Goal: Information Seeking & Learning: Compare options

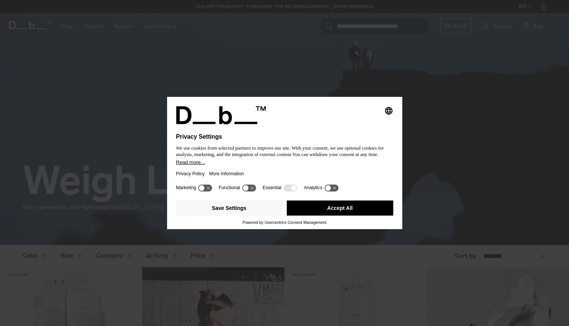
click at [334, 210] on button "Accept All" at bounding box center [340, 207] width 107 height 15
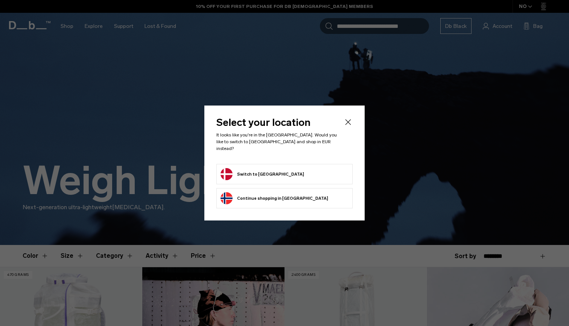
click at [270, 172] on button "Switch to Denmark" at bounding box center [263, 174] width 84 height 12
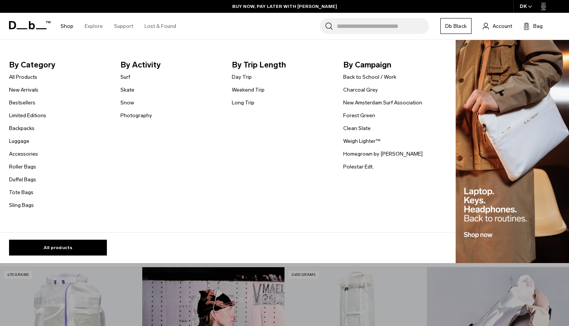
click at [21, 97] on ul "All Products New Arrivals Bestsellers Limited Editions Backpacks Luggage" at bounding box center [27, 140] width 37 height 137
click at [24, 130] on link "Backpacks" at bounding box center [22, 128] width 26 height 8
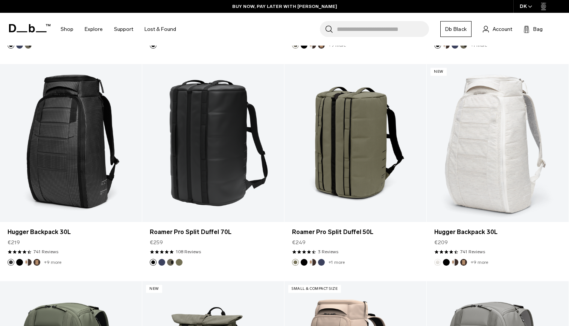
scroll to position [1248, 0]
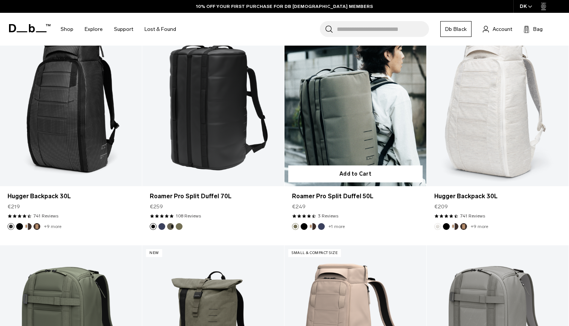
click at [354, 110] on link "Roamer Pro Split Duffel 50L" at bounding box center [356, 107] width 142 height 158
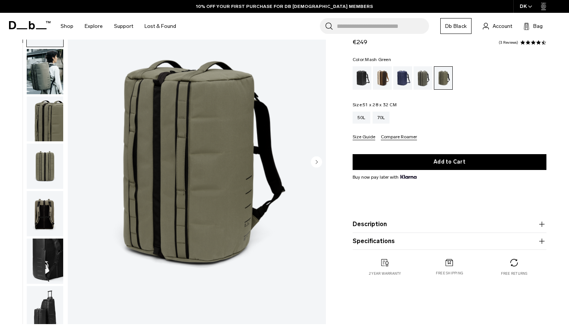
click at [47, 67] on img "button" at bounding box center [45, 71] width 37 height 45
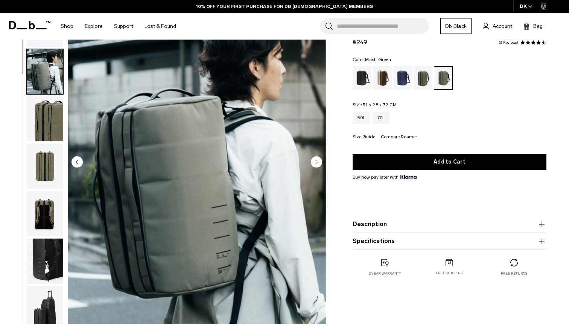
scroll to position [48, 0]
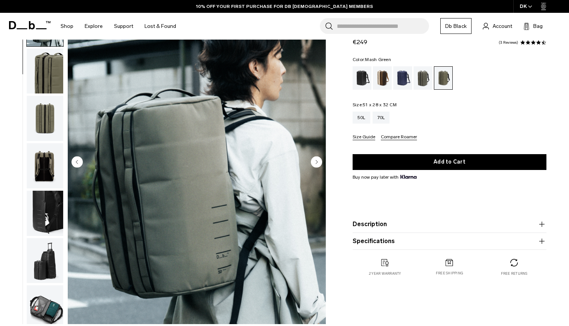
click at [50, 88] on img "button" at bounding box center [45, 71] width 37 height 45
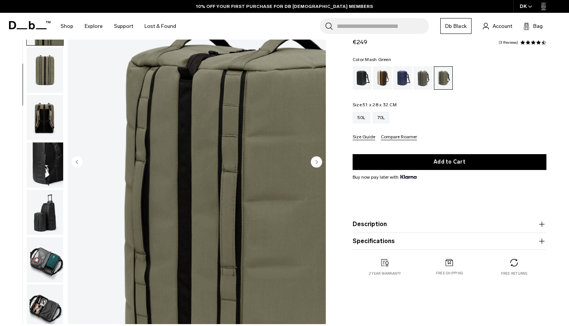
click at [49, 100] on img "button" at bounding box center [45, 117] width 37 height 45
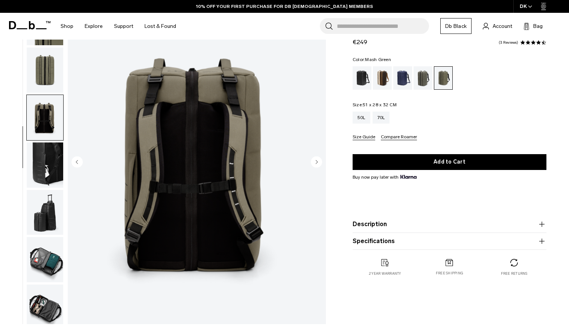
scroll to position [155, 0]
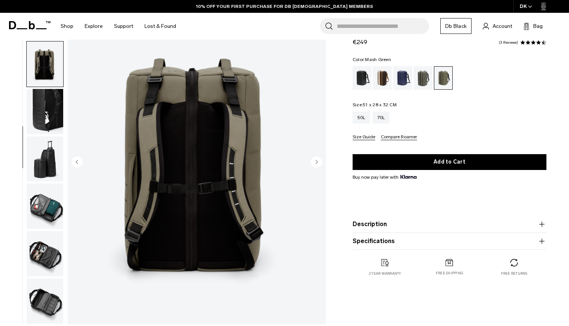
click at [49, 101] on img "button" at bounding box center [45, 111] width 37 height 45
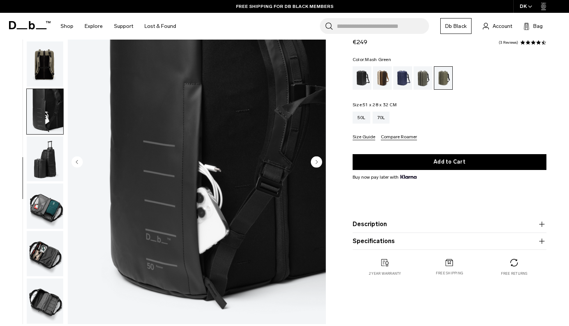
click at [50, 143] on img "button" at bounding box center [45, 158] width 37 height 45
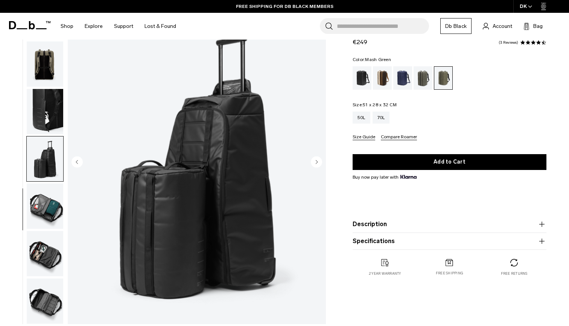
click at [48, 109] on img "button" at bounding box center [45, 111] width 37 height 45
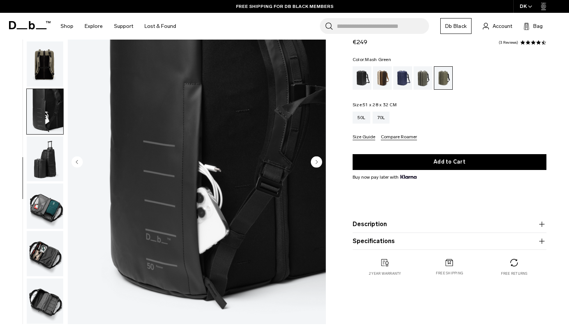
click at [52, 190] on img "button" at bounding box center [45, 205] width 37 height 45
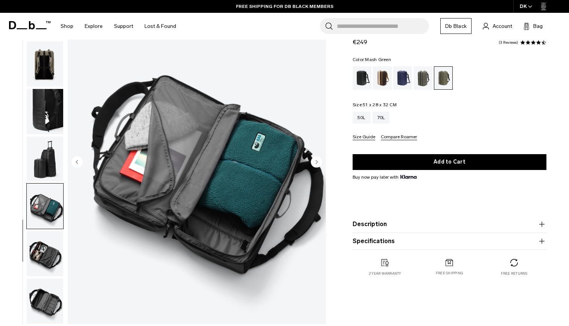
scroll to position [80, 0]
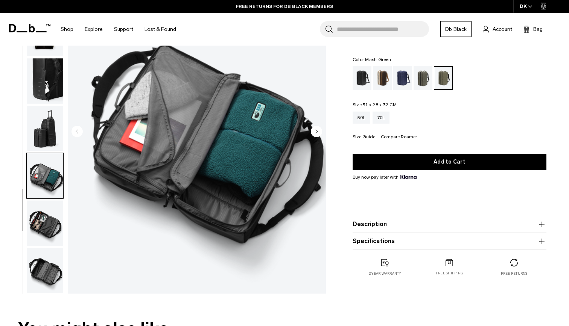
click at [48, 224] on img "button" at bounding box center [45, 222] width 37 height 45
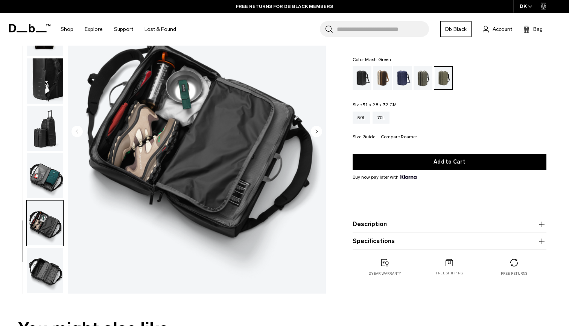
click at [43, 264] on img "button" at bounding box center [45, 270] width 37 height 45
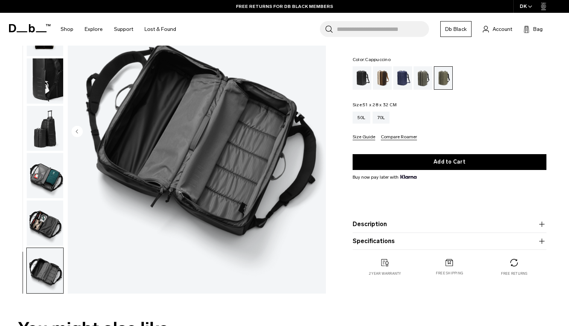
click at [380, 67] on div "Cappuccino" at bounding box center [382, 77] width 19 height 23
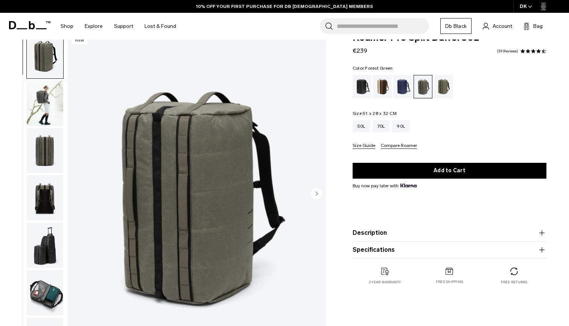
scroll to position [34, 0]
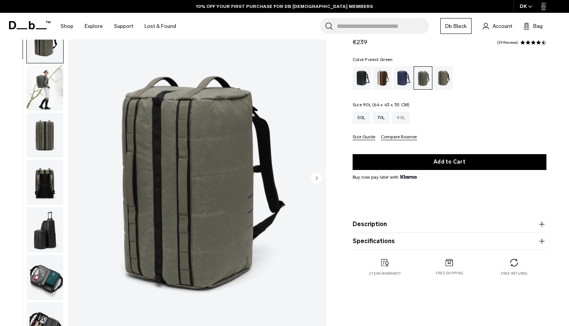
click at [406, 119] on div "90L" at bounding box center [401, 117] width 18 height 12
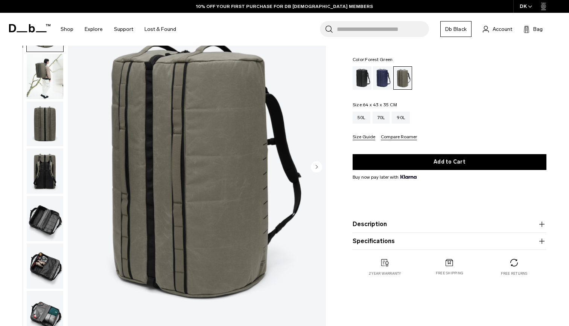
click at [39, 68] on img "button" at bounding box center [45, 76] width 37 height 45
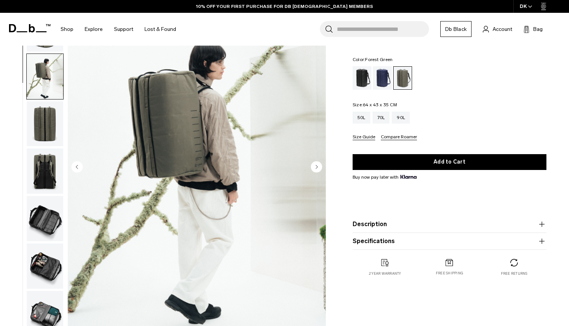
scroll to position [48, 0]
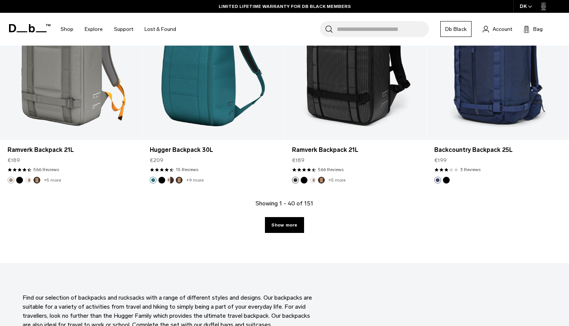
scroll to position [2126, 0]
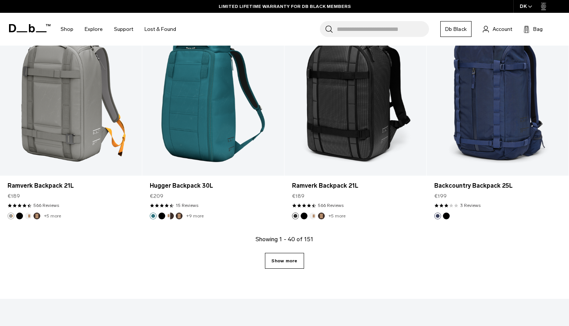
click at [277, 256] on link "Show more" at bounding box center [284, 261] width 39 height 16
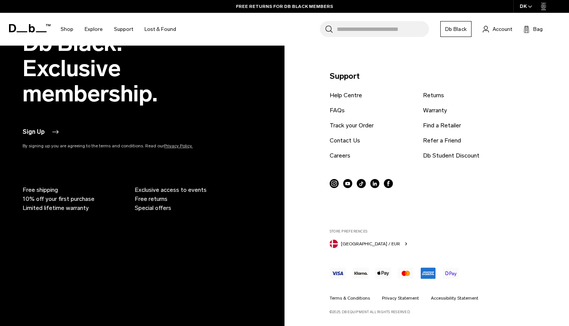
scroll to position [4697, 0]
